Goal: Transaction & Acquisition: Purchase product/service

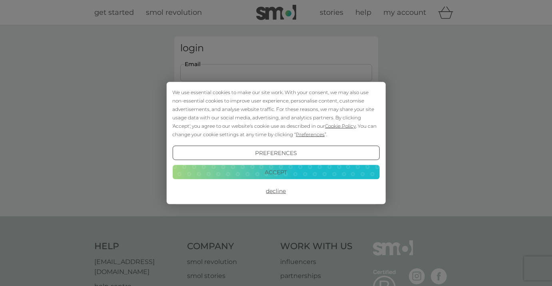
type input "paul.mogford@hotmail.com"
click at [276, 126] on button "Login" at bounding box center [276, 125] width 192 height 23
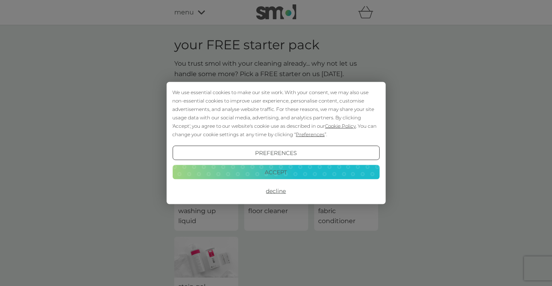
click at [276, 173] on button "Accept" at bounding box center [275, 171] width 207 height 14
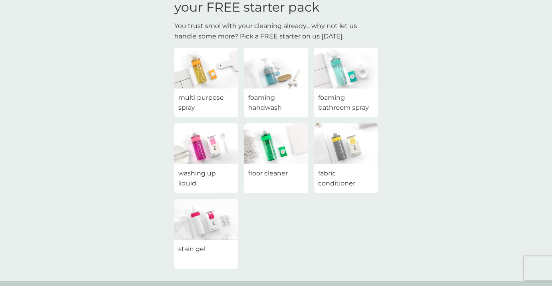
scroll to position [38, 0]
click at [210, 173] on span "washing up liquid" at bounding box center [206, 177] width 56 height 20
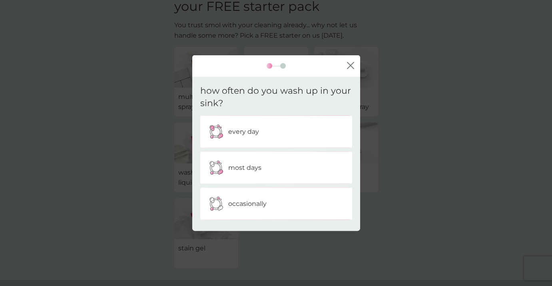
click at [229, 165] on p "most days" at bounding box center [244, 167] width 33 height 10
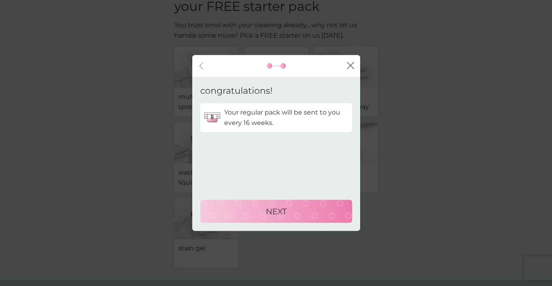
click at [227, 206] on div "NEXT" at bounding box center [276, 211] width 136 height 13
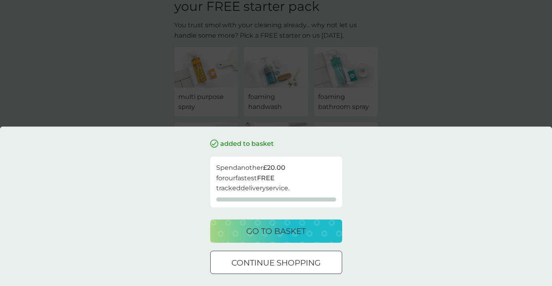
click at [267, 231] on p "go to basket" at bounding box center [276, 230] width 60 height 13
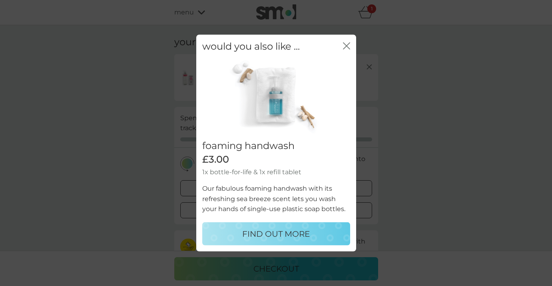
click at [347, 46] on icon "close" at bounding box center [348, 46] width 3 height 6
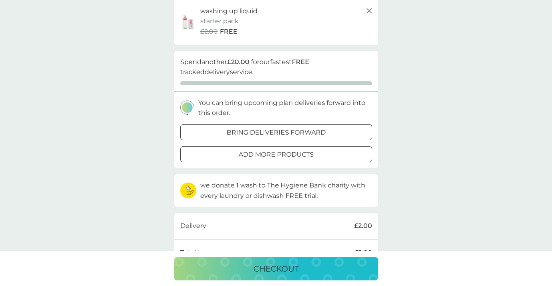
scroll to position [58, 0]
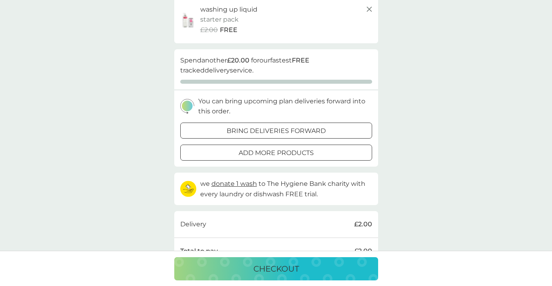
click at [276, 264] on p "checkout" at bounding box center [277, 268] width 46 height 13
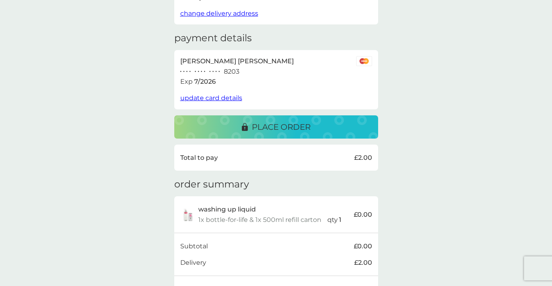
scroll to position [173, 0]
